Goal: Navigation & Orientation: Find specific page/section

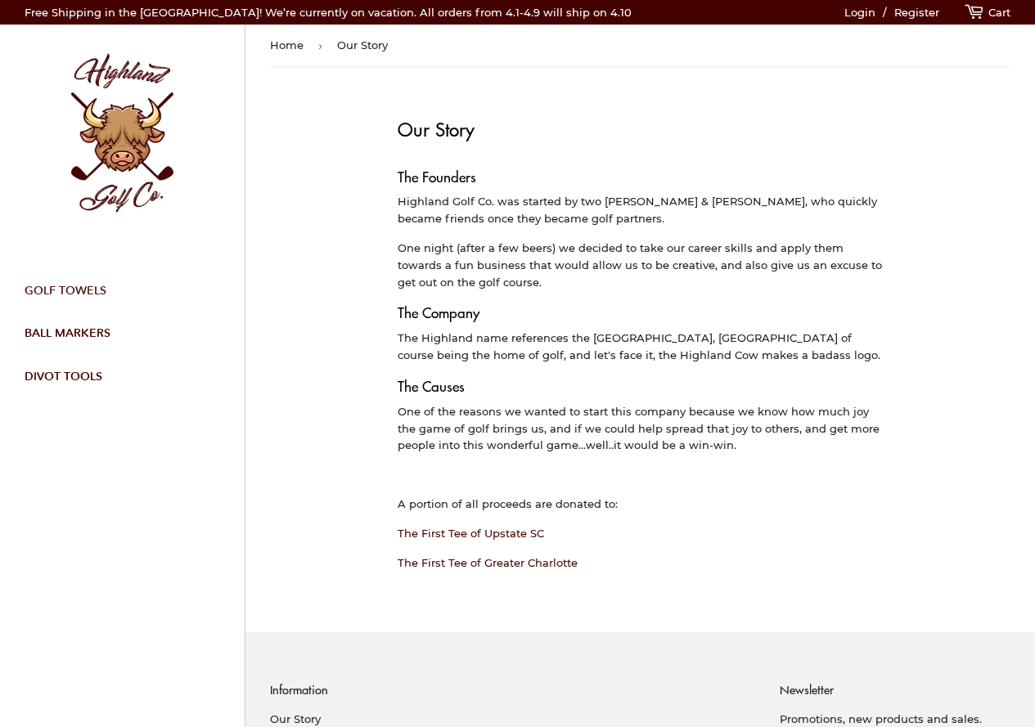
click at [82, 285] on link "Golf Towels" at bounding box center [116, 290] width 208 height 43
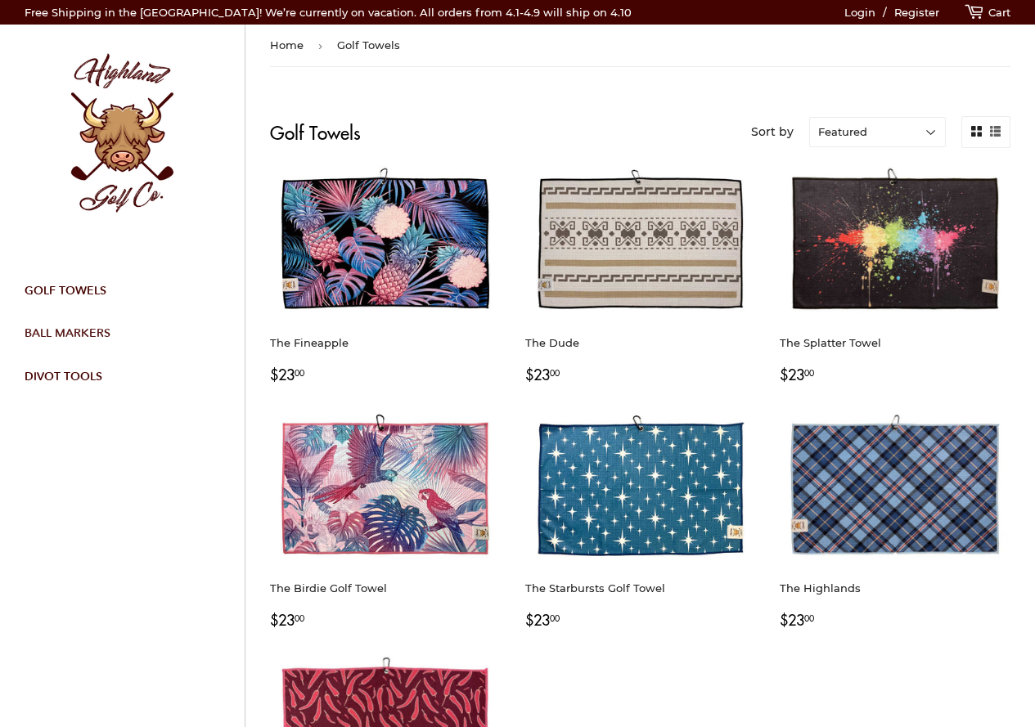
click at [75, 334] on link "Ball Markers" at bounding box center [116, 333] width 208 height 43
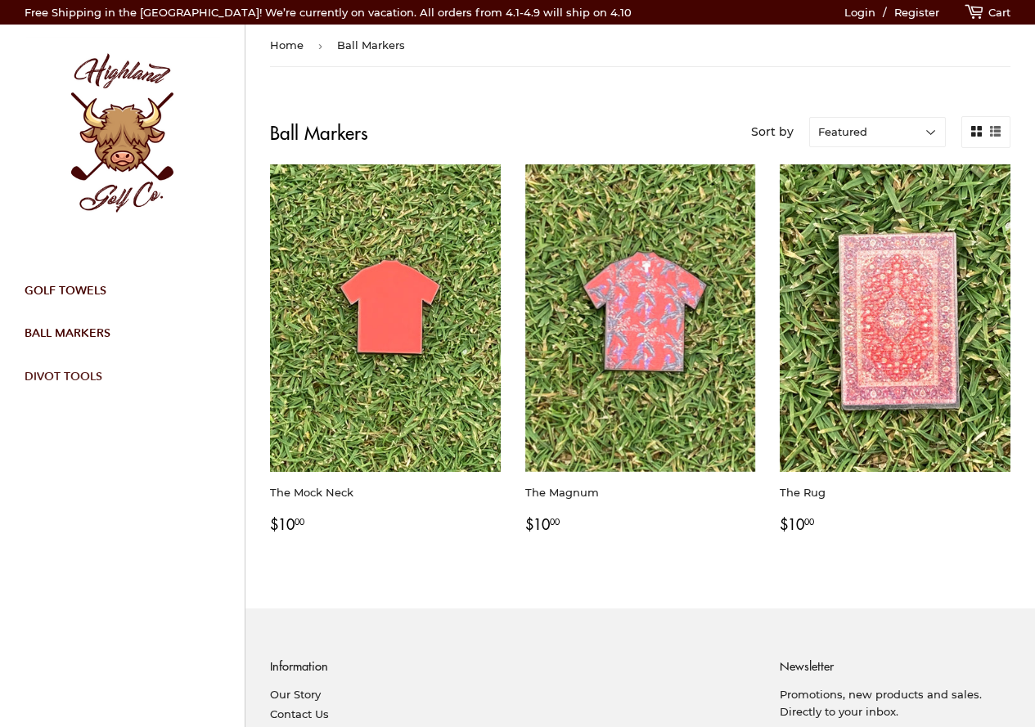
click at [47, 371] on link "Divot Tools" at bounding box center [116, 376] width 208 height 43
